Goal: Go to known website: Access a specific website the user already knows

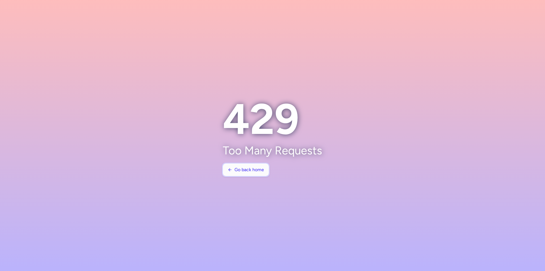
click at [256, 169] on span "Go back home" at bounding box center [250, 169] width 30 height 5
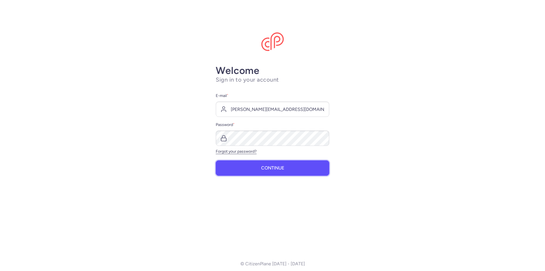
click at [281, 171] on button "Continue" at bounding box center [273, 167] width 114 height 15
